Goal: Task Accomplishment & Management: Use online tool/utility

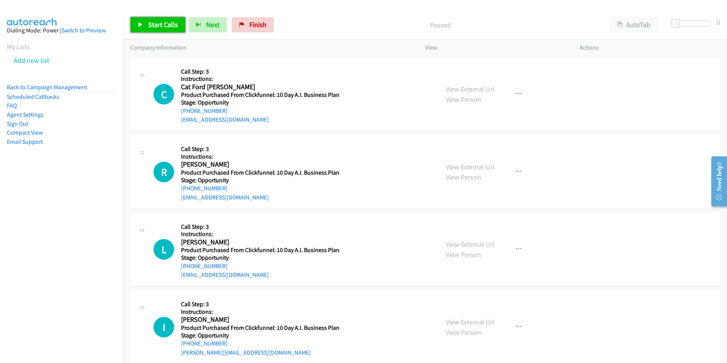
click at [168, 25] on span "Start Calls" at bounding box center [163, 24] width 30 height 9
click at [197, 29] on span "Next" at bounding box center [200, 24] width 13 height 9
click at [155, 25] on span "Pause" at bounding box center [156, 24] width 17 height 9
click at [134, 34] on div "Start Calls Pause Next Finish Paused AutoTab AutoTab 0" at bounding box center [425, 24] width 603 height 29
click at [150, 26] on span "Start Calls" at bounding box center [163, 24] width 30 height 9
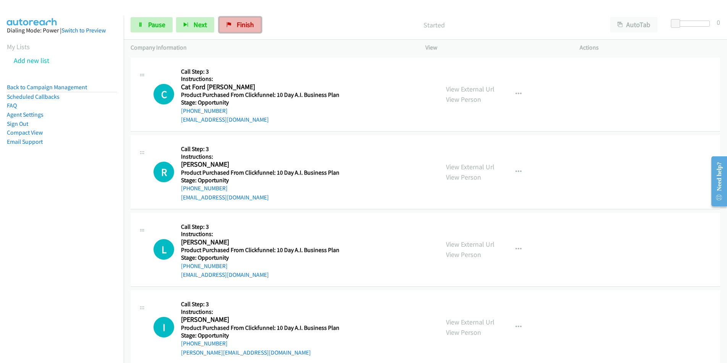
click at [237, 21] on span "Finish" at bounding box center [245, 24] width 17 height 9
click at [157, 28] on span "Start Calls" at bounding box center [163, 24] width 30 height 9
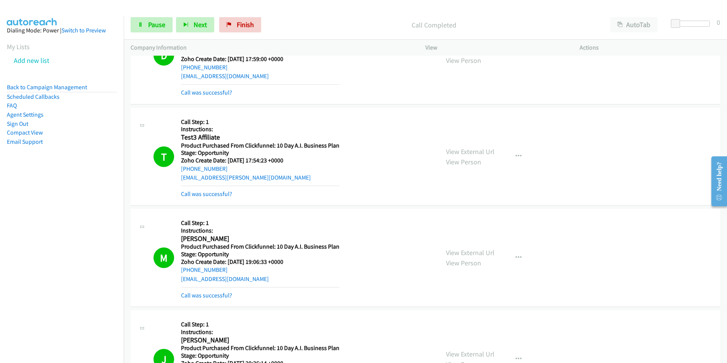
scroll to position [793, 0]
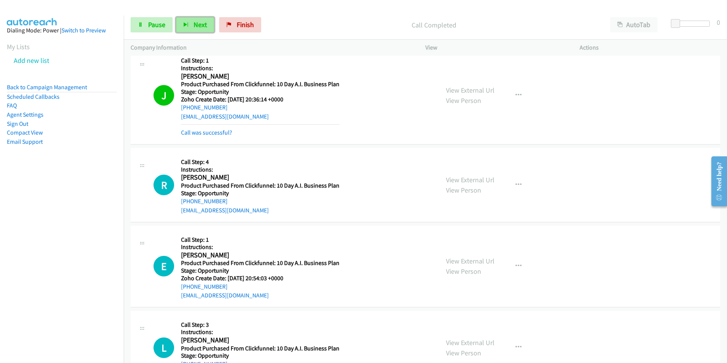
click at [200, 26] on span "Next" at bounding box center [200, 24] width 13 height 9
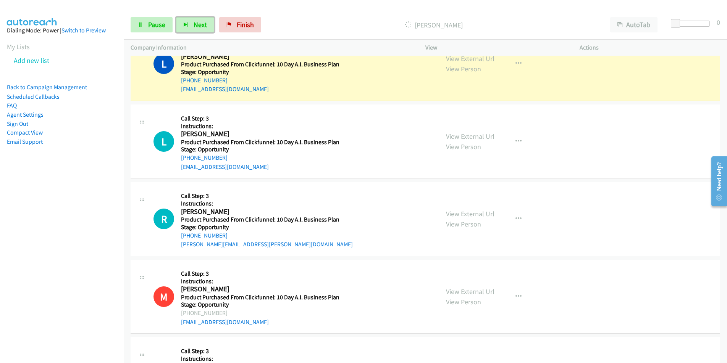
scroll to position [1101, 0]
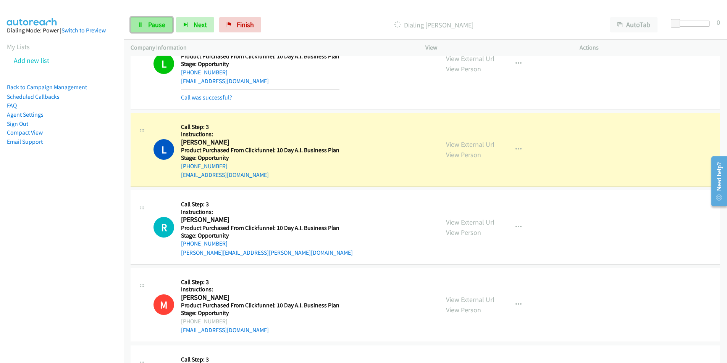
click at [149, 28] on span "Pause" at bounding box center [156, 24] width 17 height 9
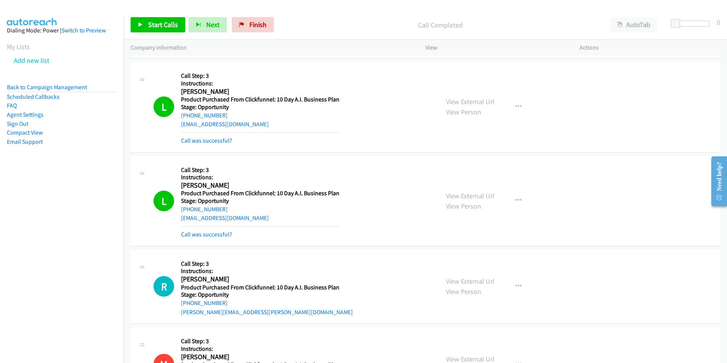
scroll to position [1047, 0]
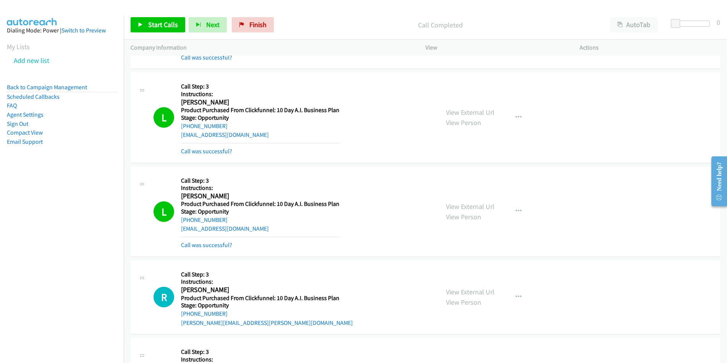
click at [255, 137] on div "[EMAIL_ADDRESS][DOMAIN_NAME]" at bounding box center [260, 135] width 158 height 9
click at [179, 135] on div "L Callback Scheduled Call Step: 3 Instructions: [PERSON_NAME] America/[GEOGRAPH…" at bounding box center [292, 117] width 279 height 76
copy link "[EMAIL_ADDRESS][DOMAIN_NAME]"
click at [211, 152] on link "Call was successful?" at bounding box center [206, 151] width 51 height 7
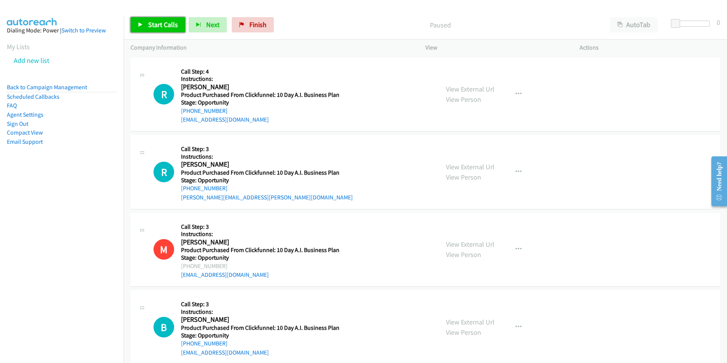
click at [163, 25] on span "Start Calls" at bounding box center [163, 24] width 30 height 9
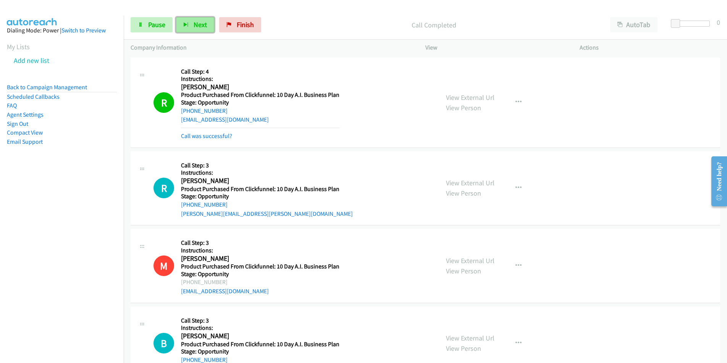
click at [196, 24] on span "Next" at bounding box center [200, 24] width 13 height 9
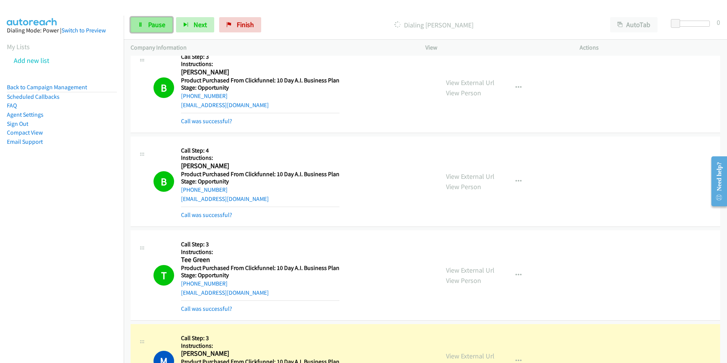
click at [161, 25] on span "Pause" at bounding box center [156, 24] width 17 height 9
